Goal: Transaction & Acquisition: Purchase product/service

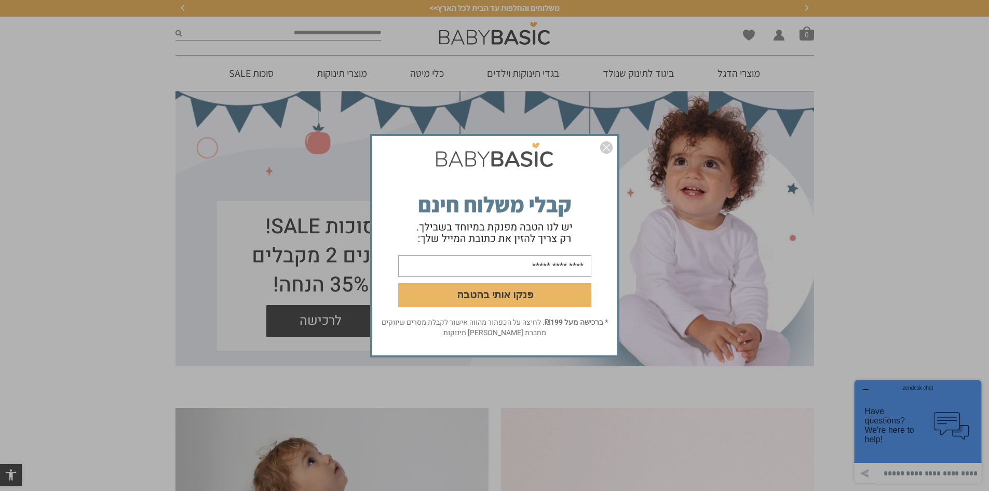
click at [607, 150] on img "סגור" at bounding box center [606, 147] width 12 height 12
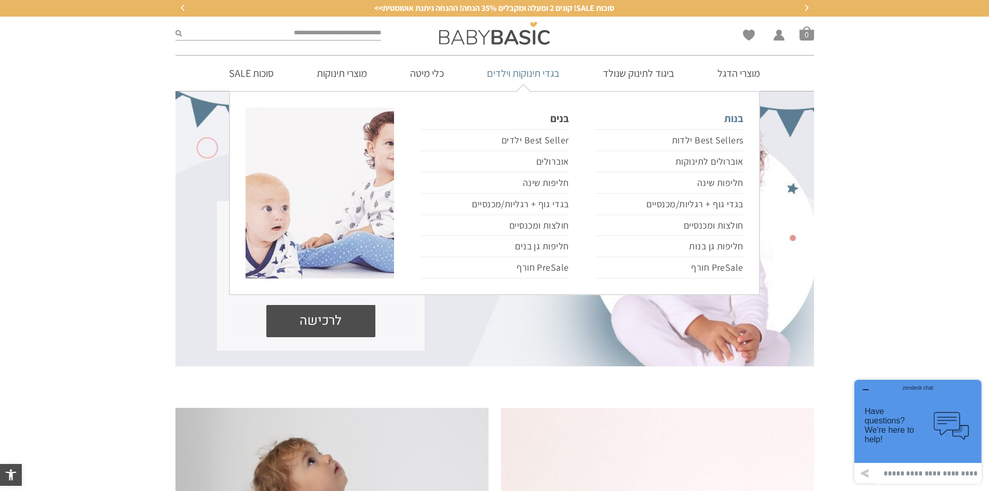
click at [735, 121] on link "בנות" at bounding box center [669, 118] width 148 height 22
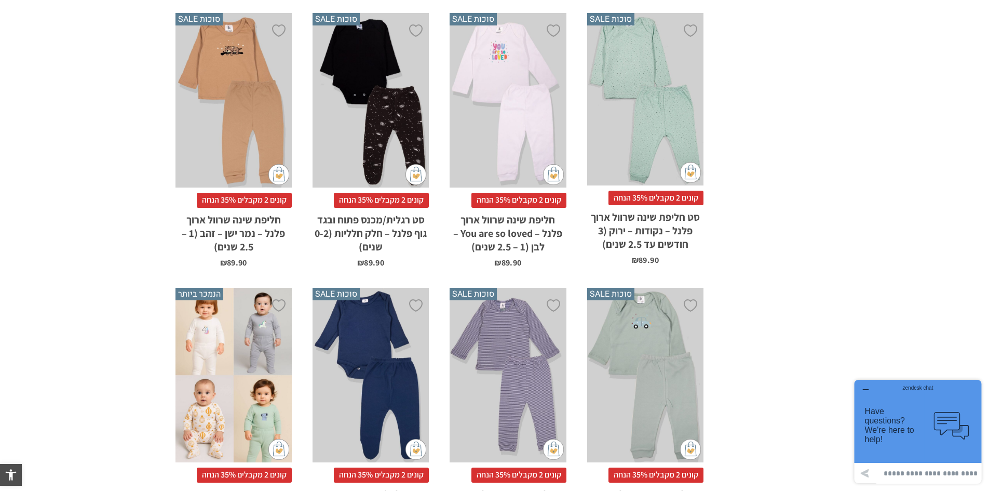
scroll to position [1038, 0]
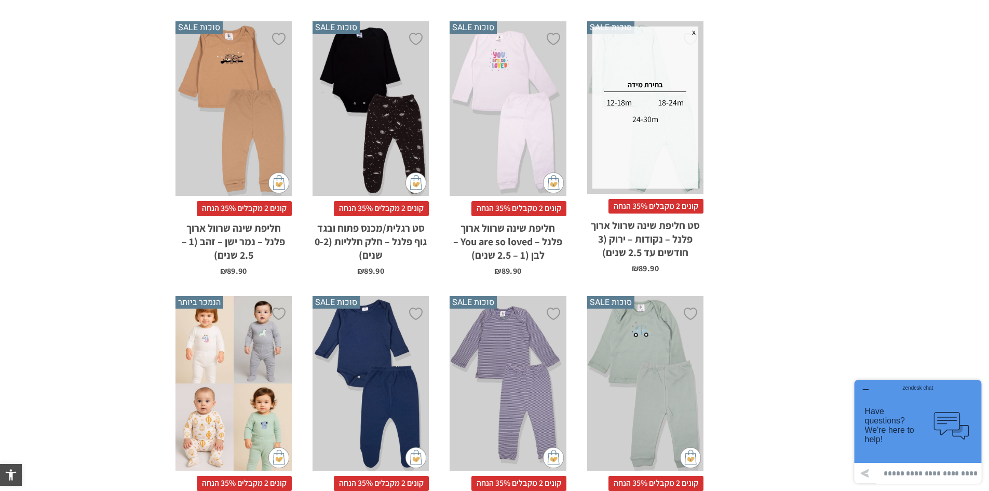
click at [621, 94] on div "12-18m" at bounding box center [619, 102] width 50 height 17
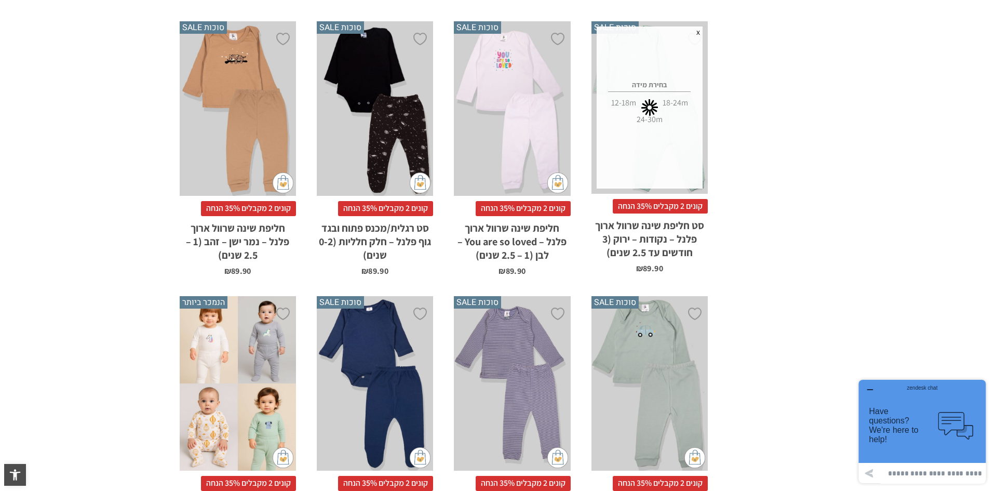
scroll to position [0, 0]
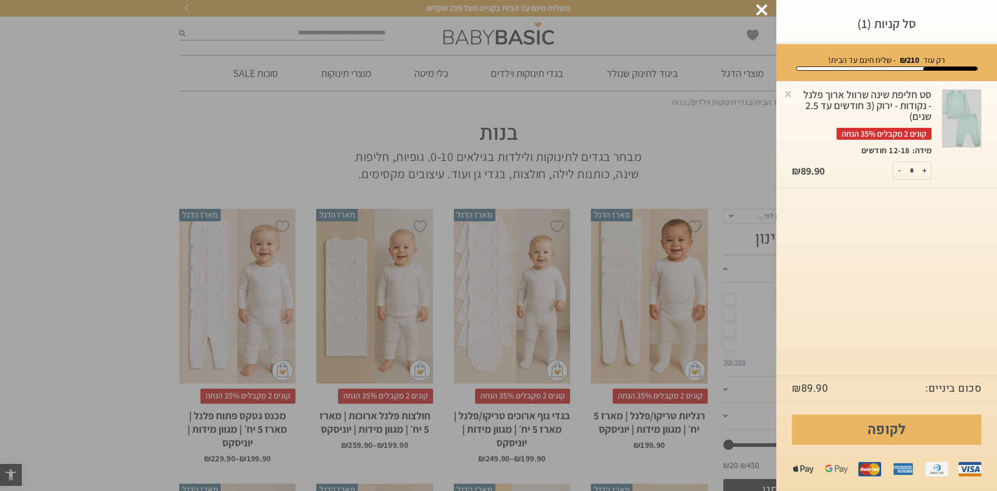
click at [976, 108] on img at bounding box center [961, 118] width 39 height 59
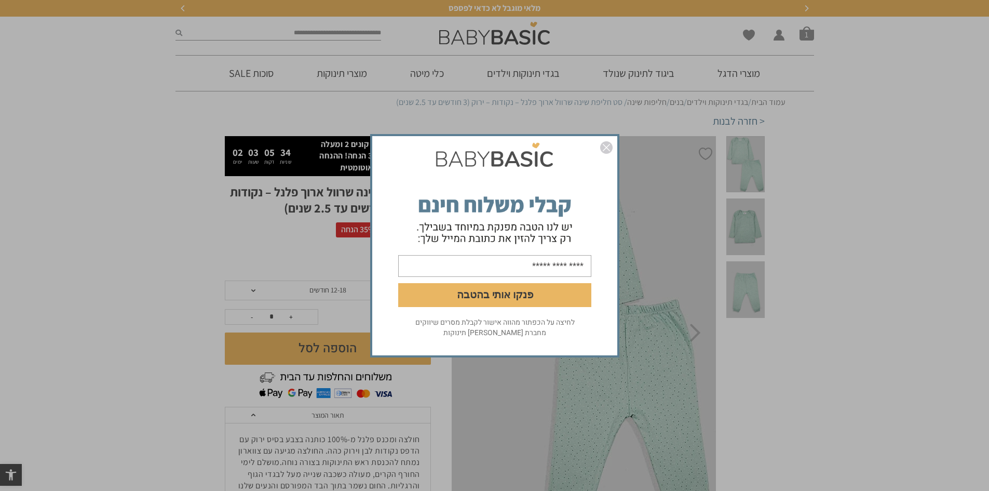
click at [606, 146] on img "סגור" at bounding box center [606, 147] width 12 height 12
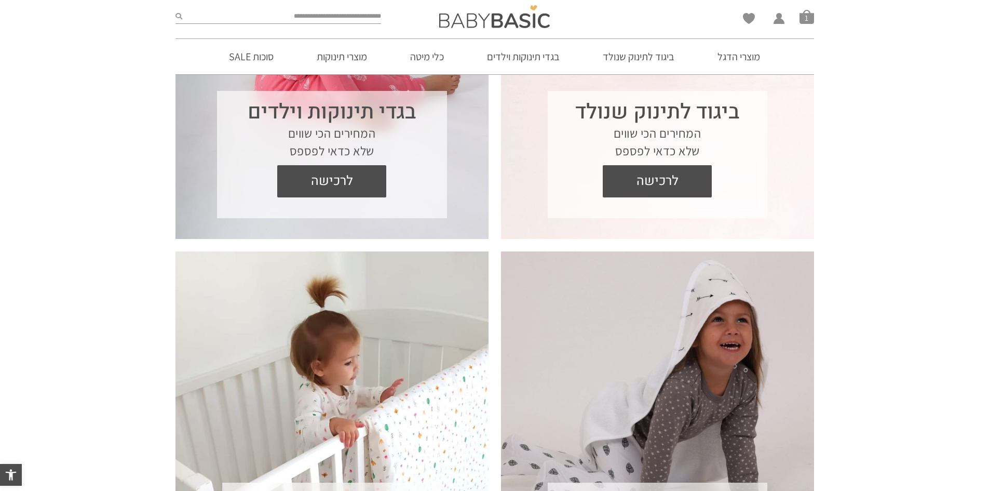
scroll to position [519, 0]
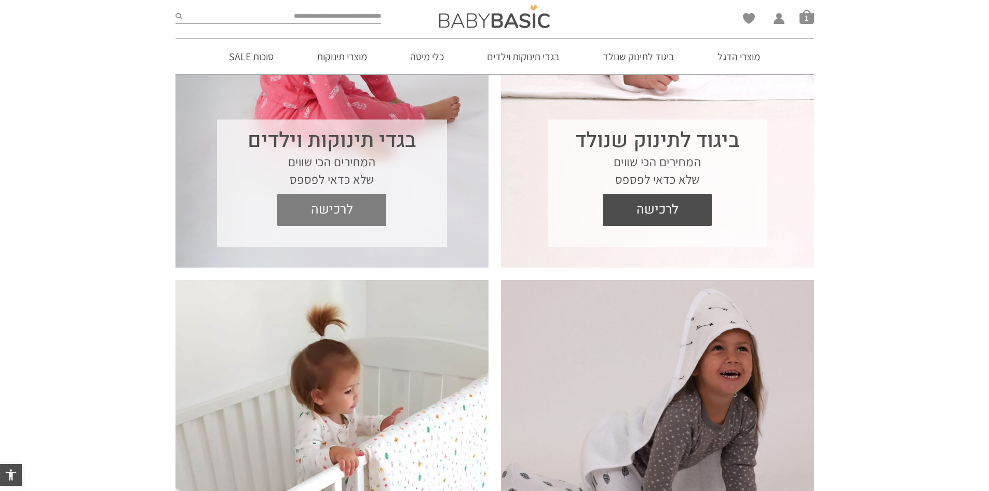
click at [338, 211] on span "לרכישה" at bounding box center [331, 210] width 93 height 32
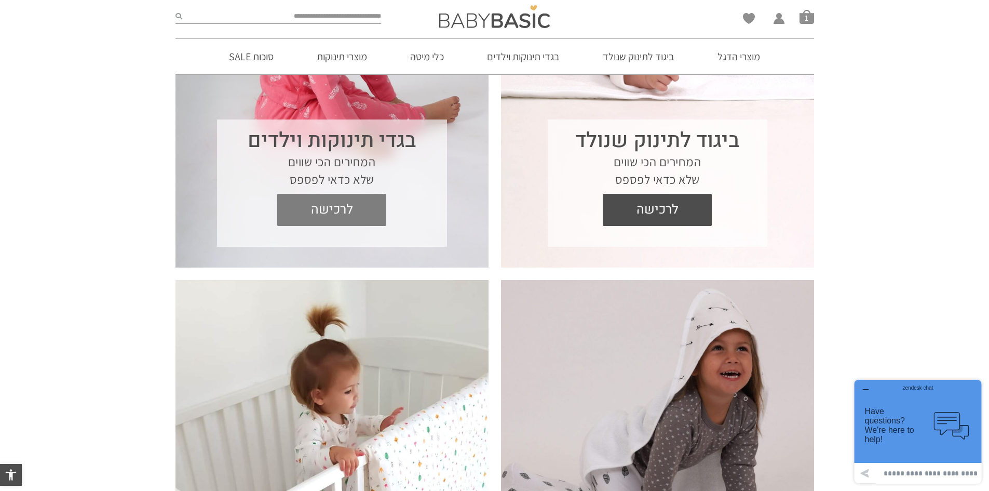
scroll to position [560, 0]
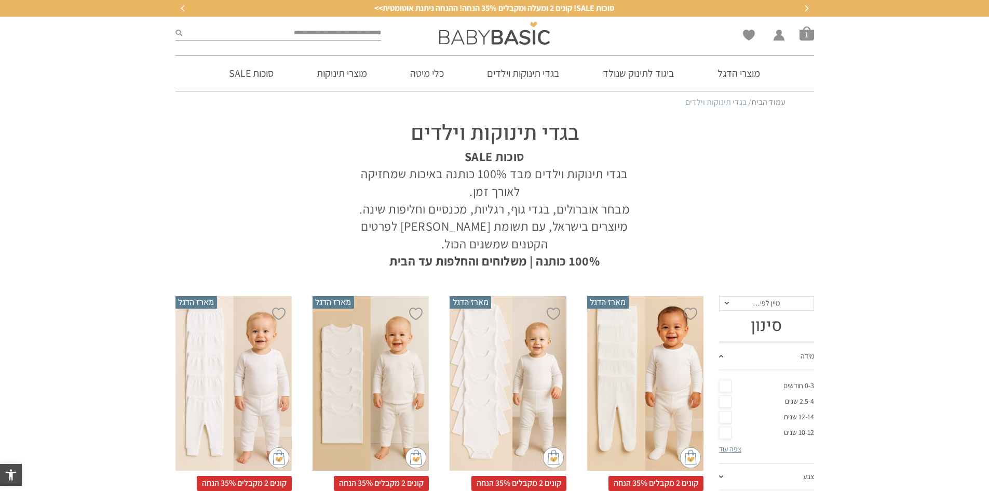
click at [727, 450] on link "צפה עוד" at bounding box center [730, 448] width 22 height 9
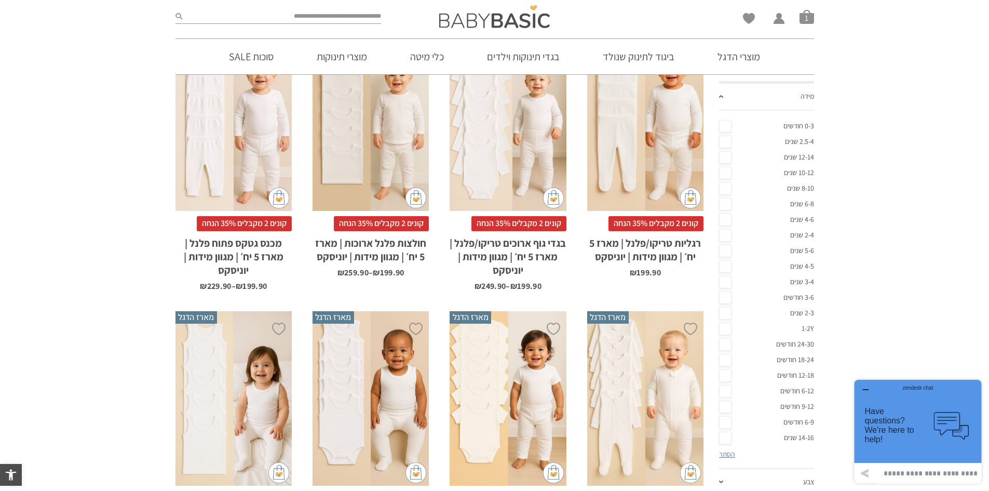
click at [789, 373] on link "12-18 חודשים" at bounding box center [766, 376] width 95 height 16
click at [800, 407] on link "9-12 חודשים" at bounding box center [766, 407] width 95 height 16
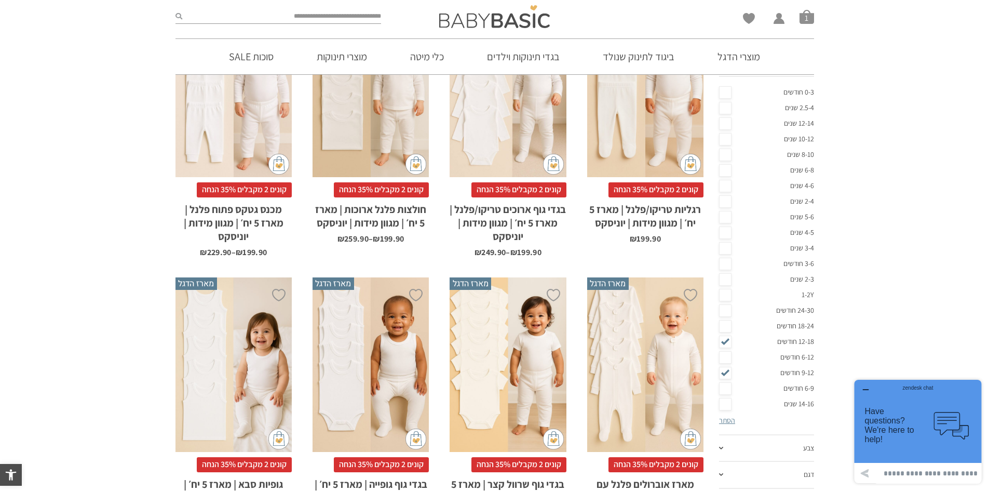
scroll to position [312, 0]
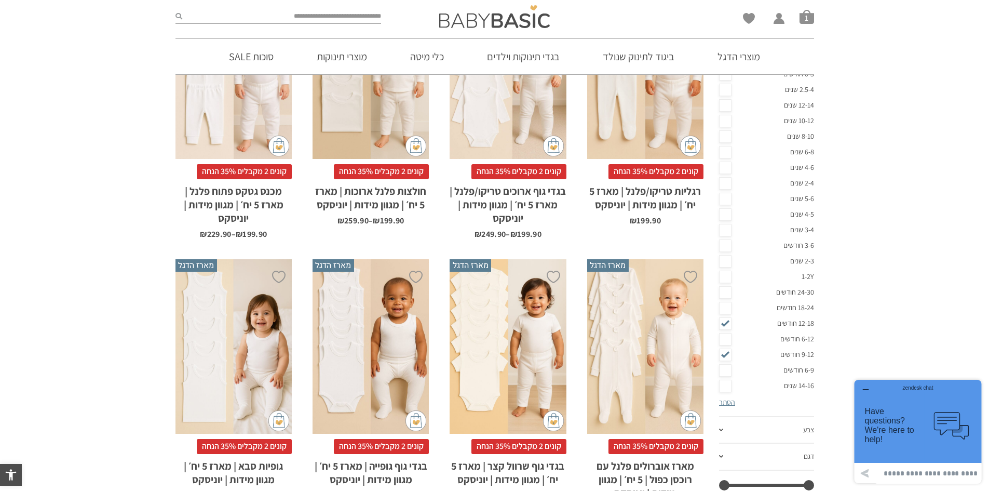
click at [727, 402] on link "הסתר" at bounding box center [727, 401] width 16 height 9
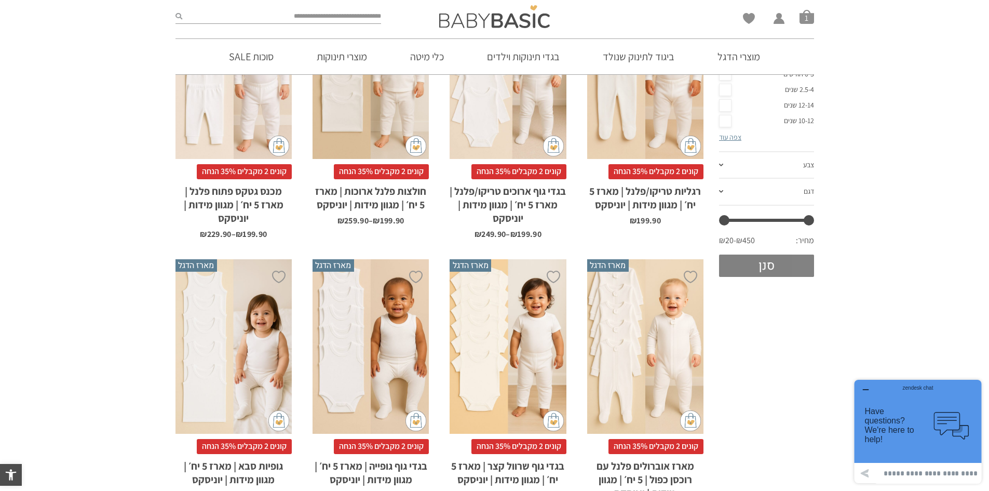
click at [762, 266] on button "סנן" at bounding box center [766, 265] width 95 height 22
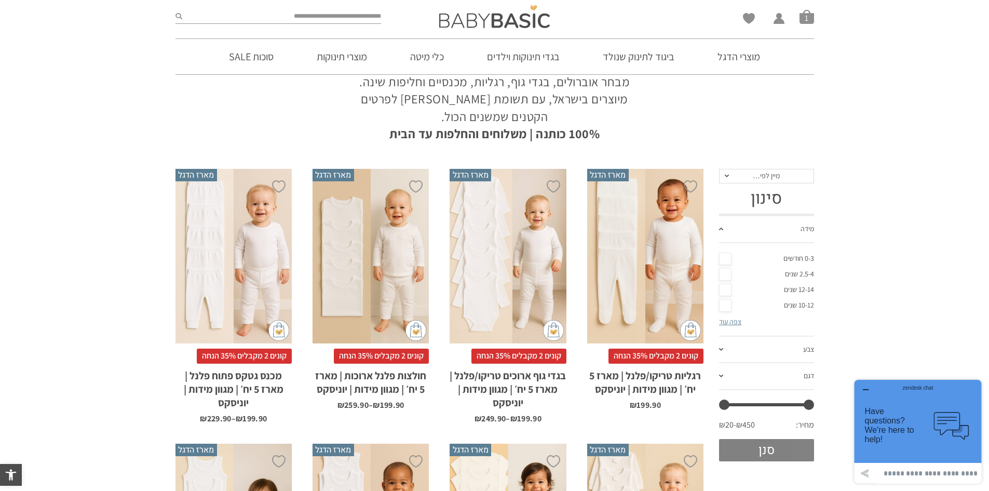
scroll to position [104, 0]
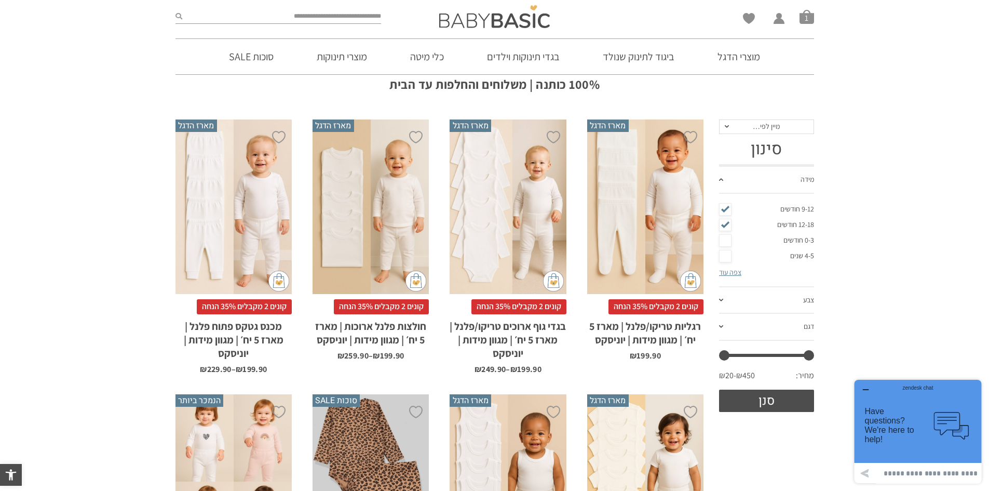
scroll to position [156, 0]
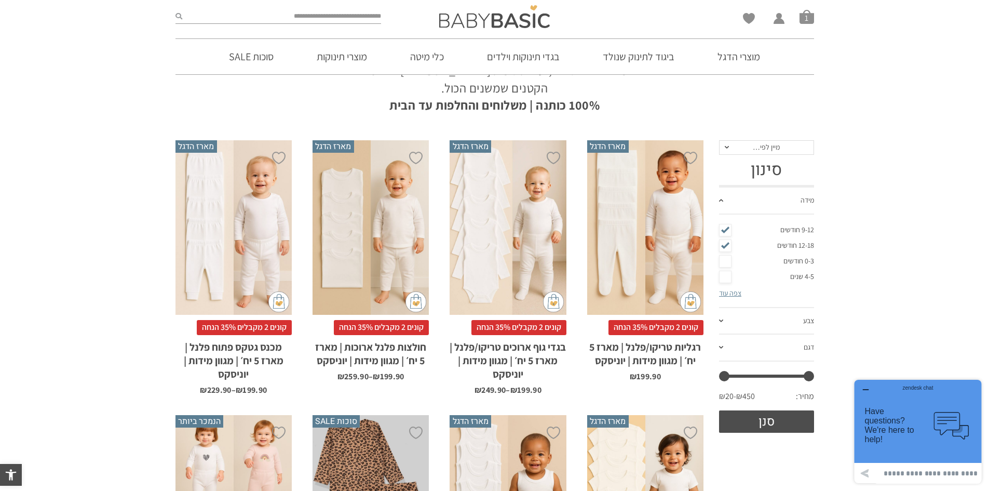
click at [741, 148] on span "מיין לפי…" at bounding box center [766, 147] width 95 height 15
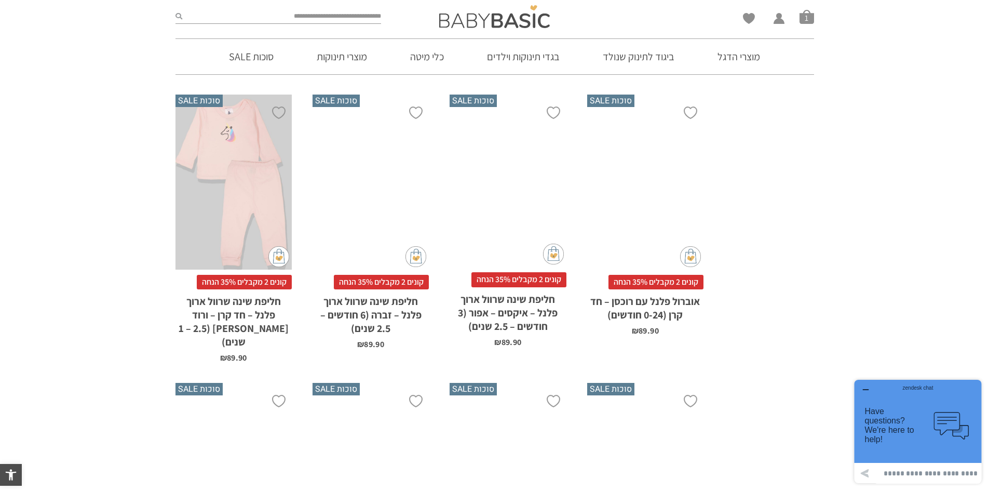
scroll to position [3219, 0]
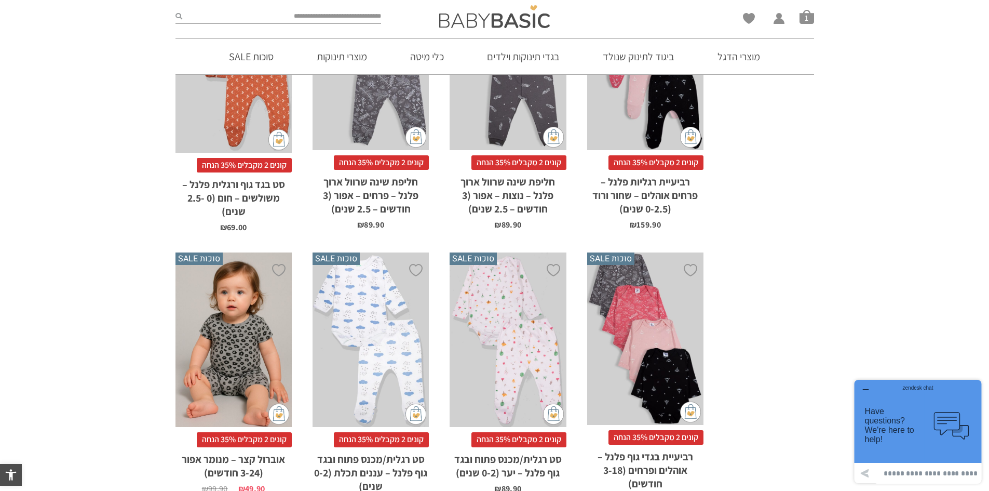
scroll to position [3167, 0]
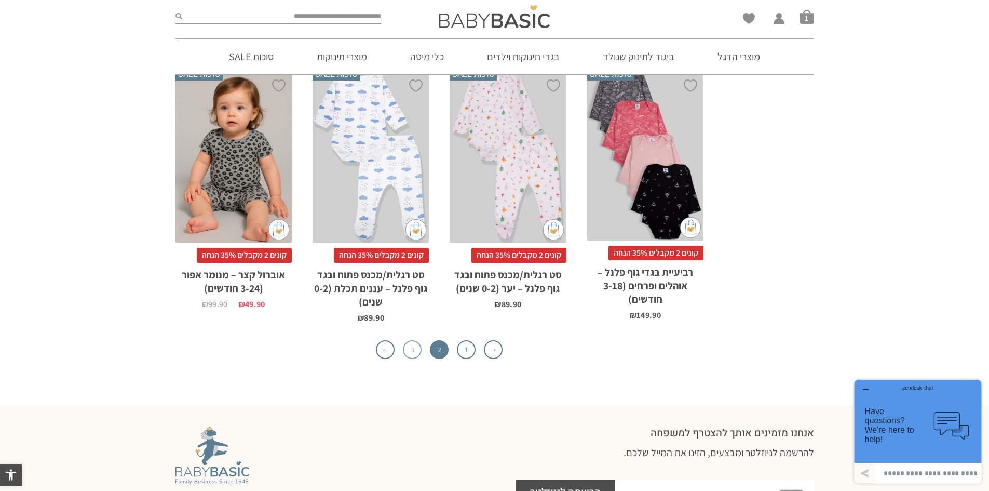
click at [413, 340] on link "3" at bounding box center [412, 349] width 19 height 19
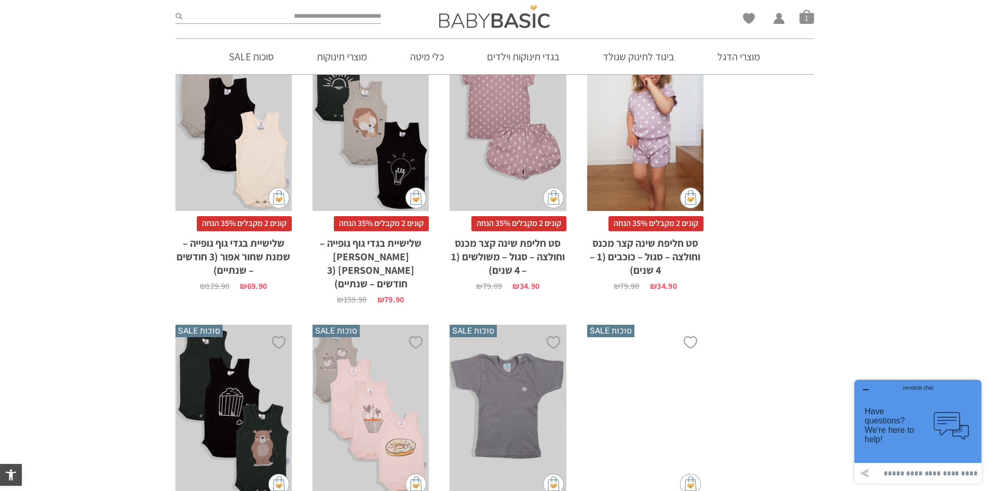
scroll to position [2648, 0]
